Goal: Check status: Check status

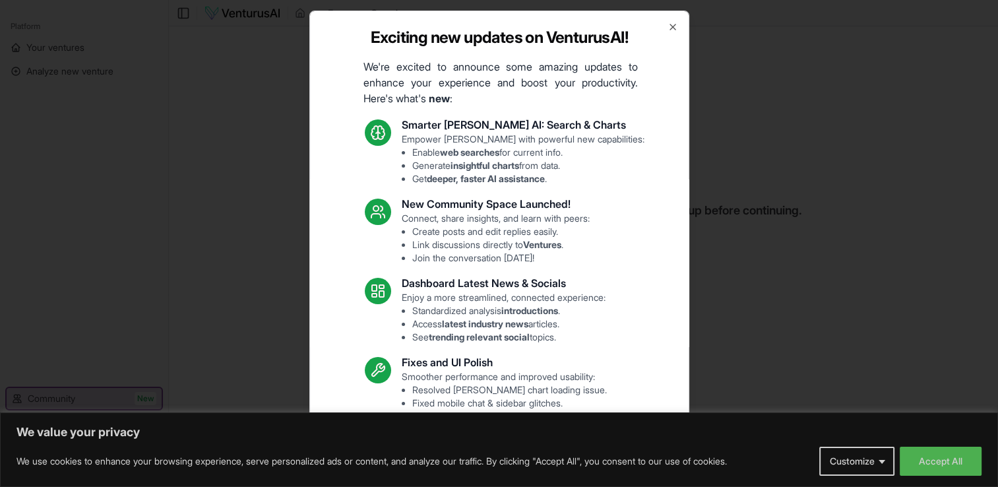
scroll to position [63, 0]
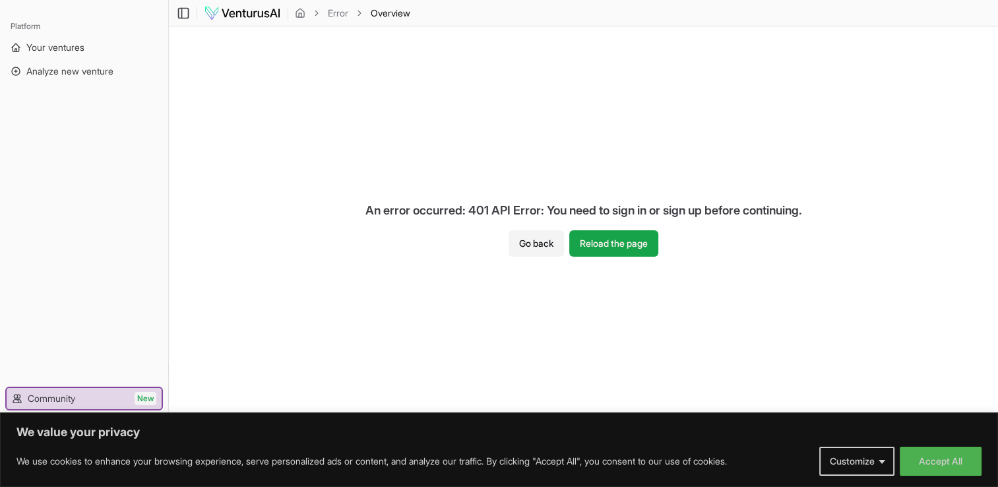
click at [513, 250] on button "Go back" at bounding box center [536, 243] width 55 height 26
click at [533, 243] on button "Go back" at bounding box center [536, 243] width 55 height 26
click at [65, 50] on span "Your ventures" at bounding box center [55, 47] width 58 height 13
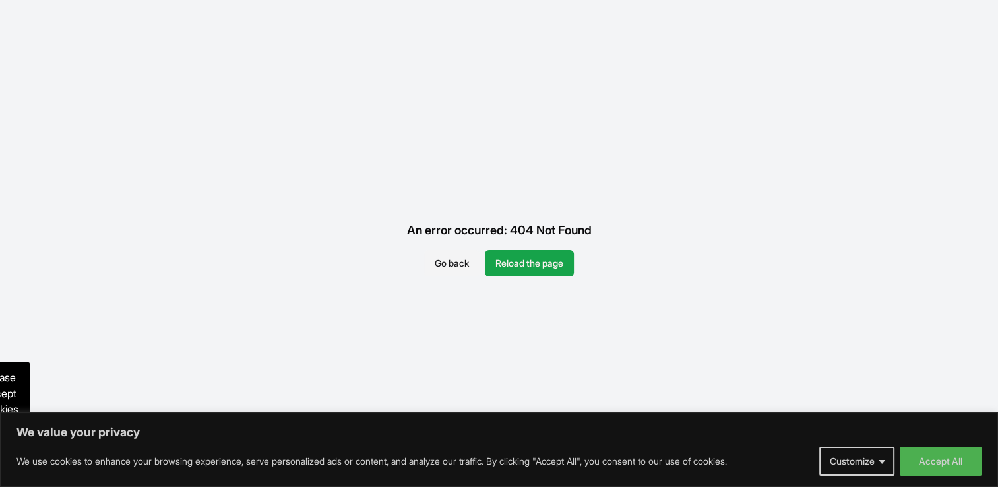
click at [542, 267] on button "Reload the page" at bounding box center [529, 263] width 89 height 26
click at [943, 466] on button "Accept All" at bounding box center [941, 461] width 82 height 29
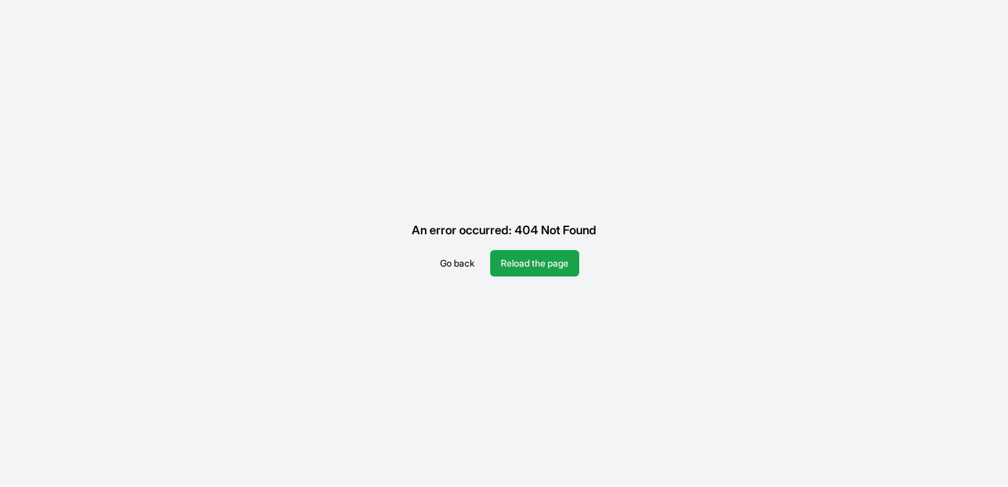
click at [552, 270] on button "Reload the page" at bounding box center [534, 263] width 89 height 26
